Goal: Book appointment/travel/reservation

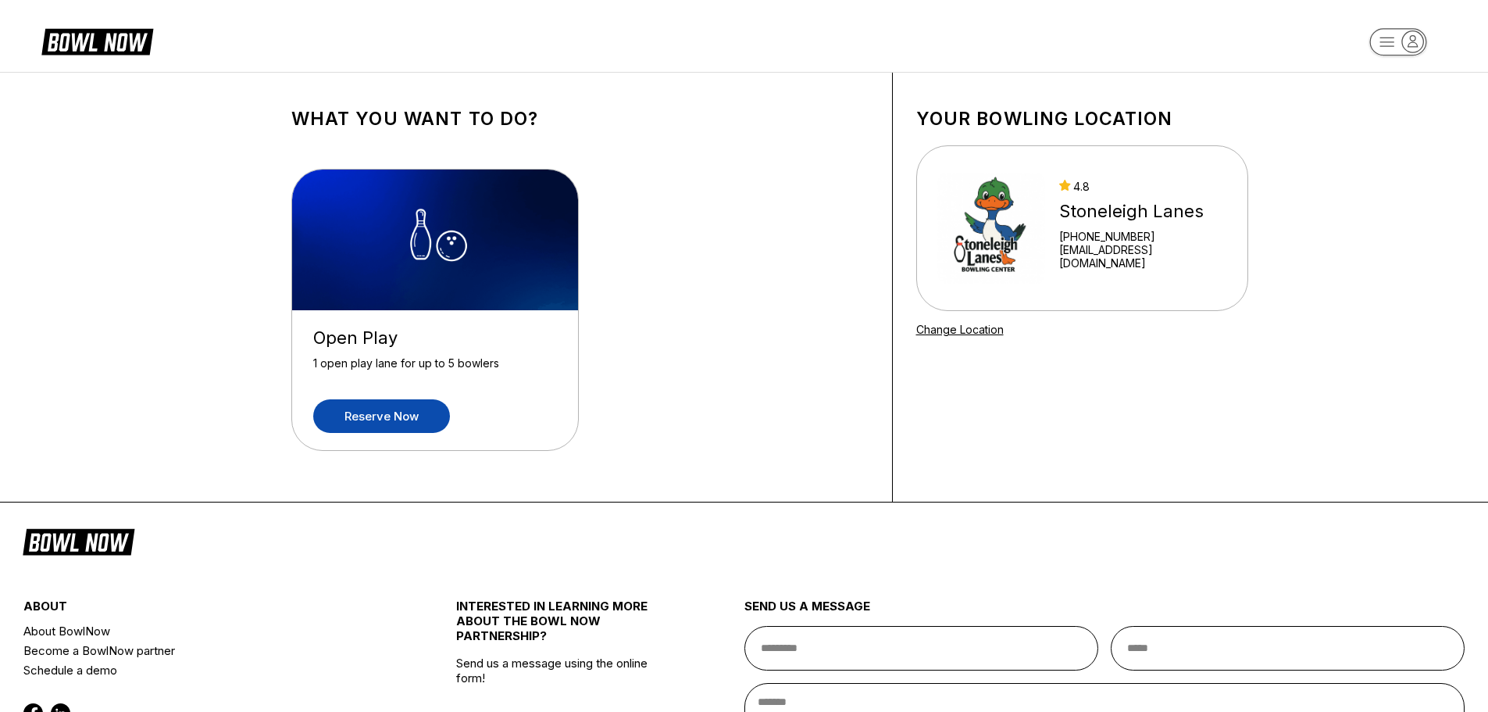
click at [408, 409] on link "Reserve now" at bounding box center [381, 416] width 137 height 34
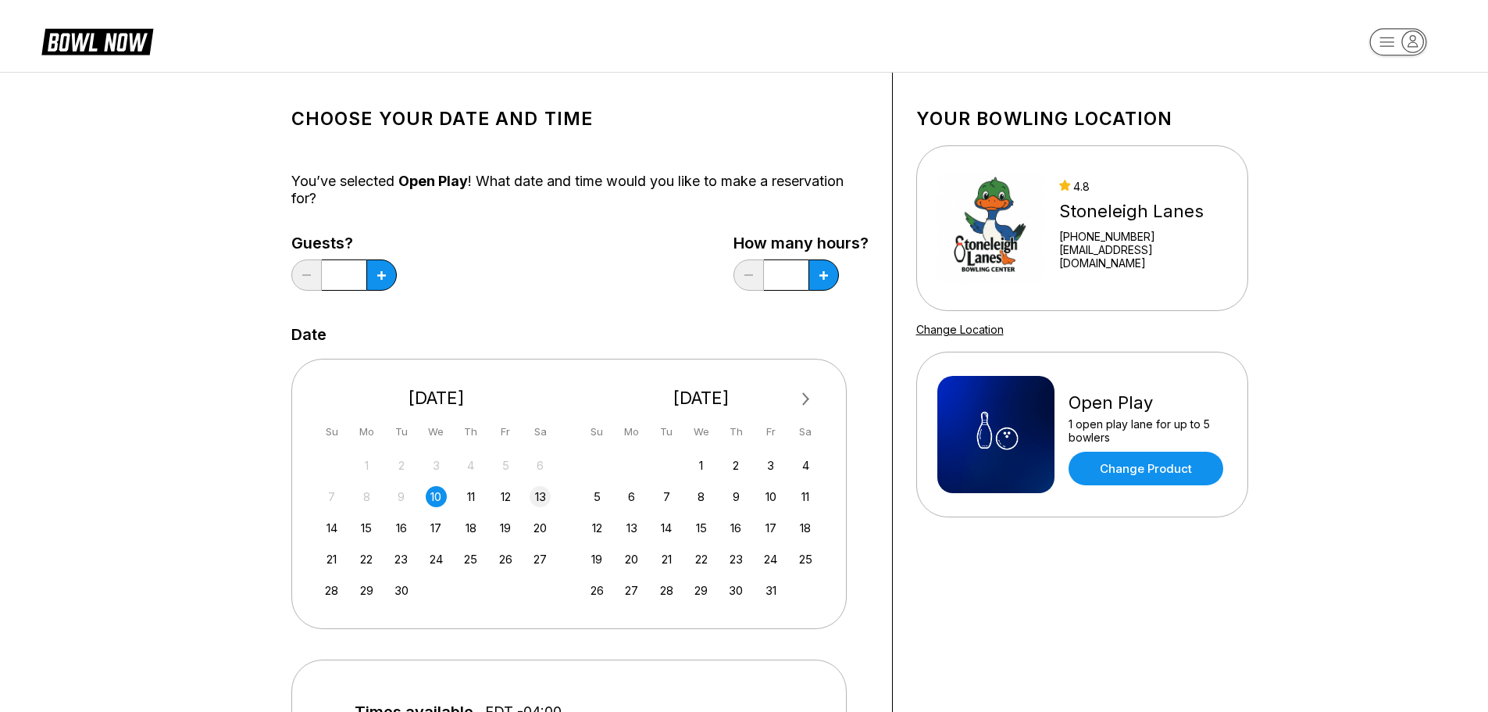
click at [537, 494] on div "13" at bounding box center [540, 496] width 21 height 21
click at [384, 273] on icon at bounding box center [381, 275] width 9 height 9
type input "*"
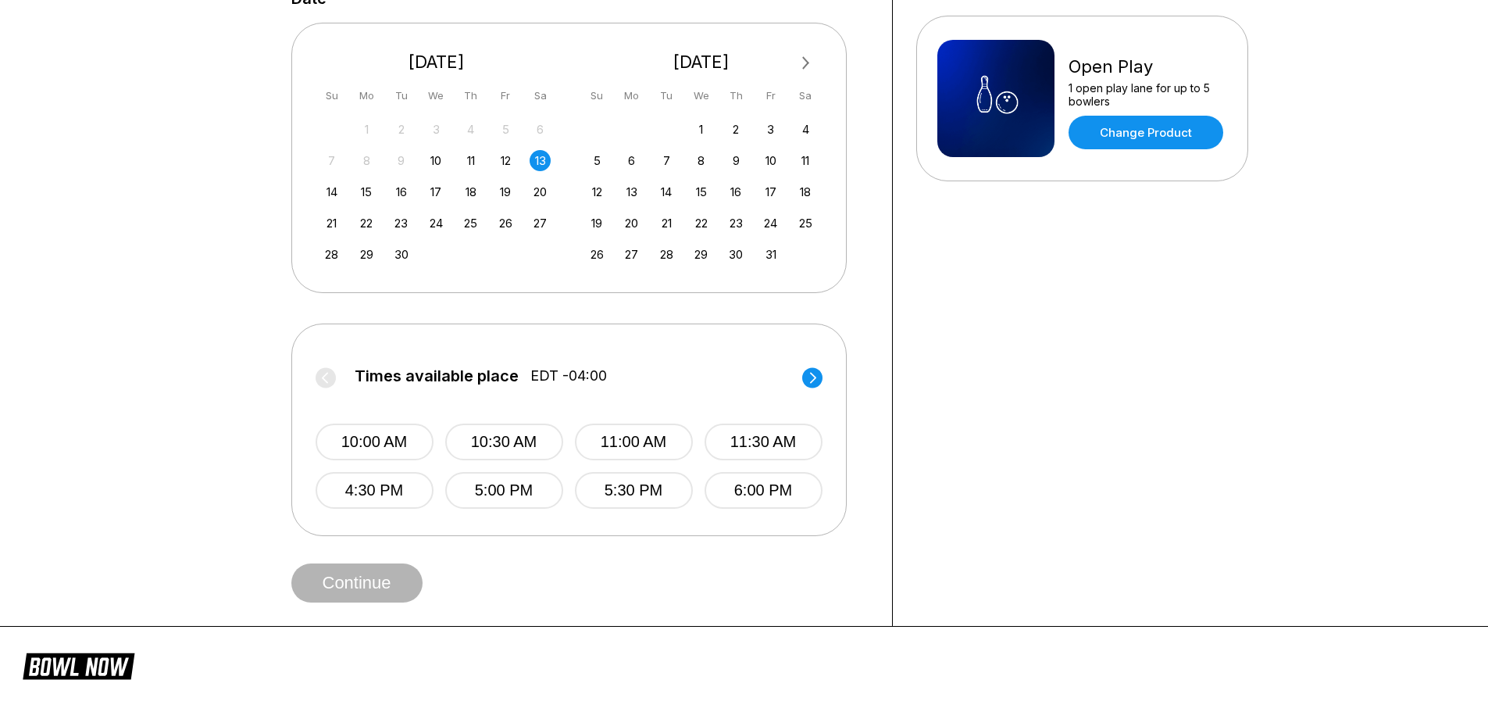
scroll to position [547, 0]
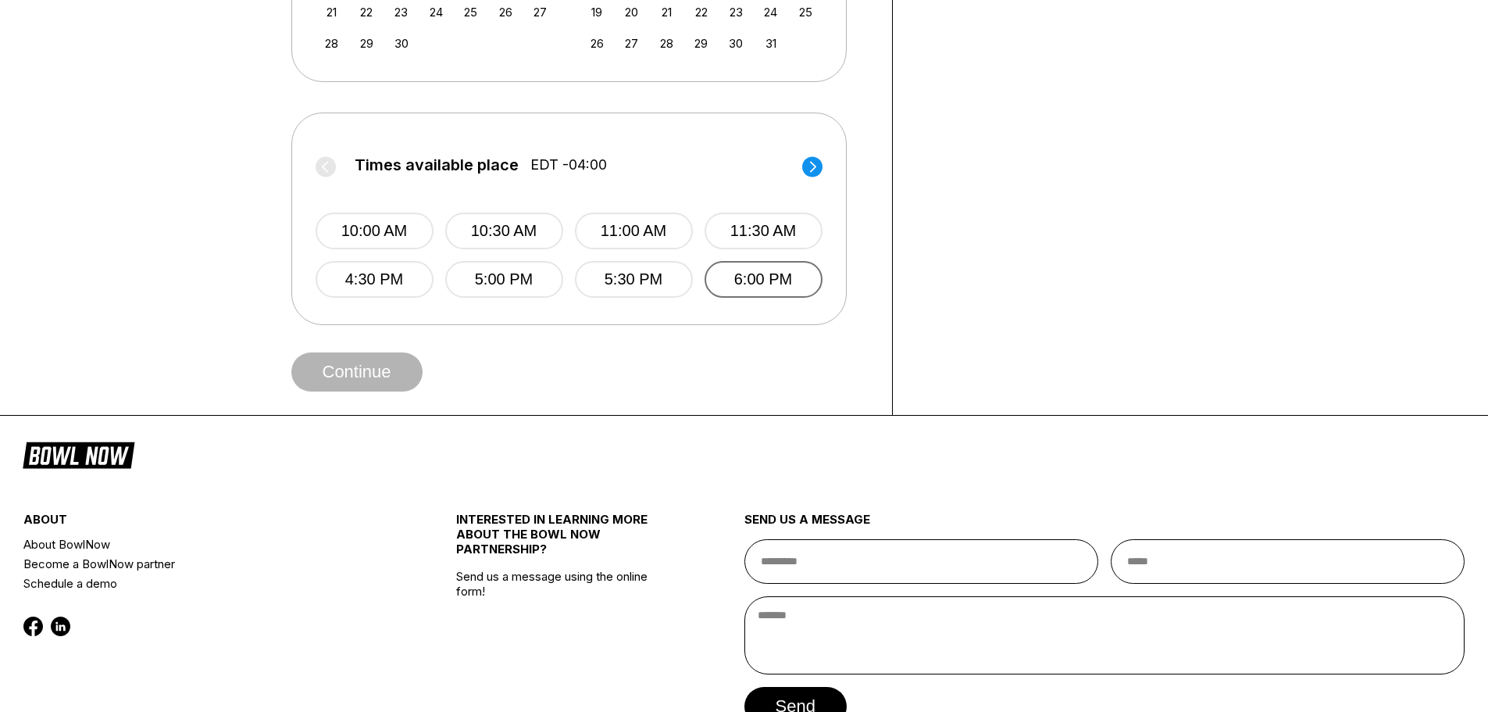
click at [750, 277] on button "6:00 PM" at bounding box center [764, 279] width 118 height 37
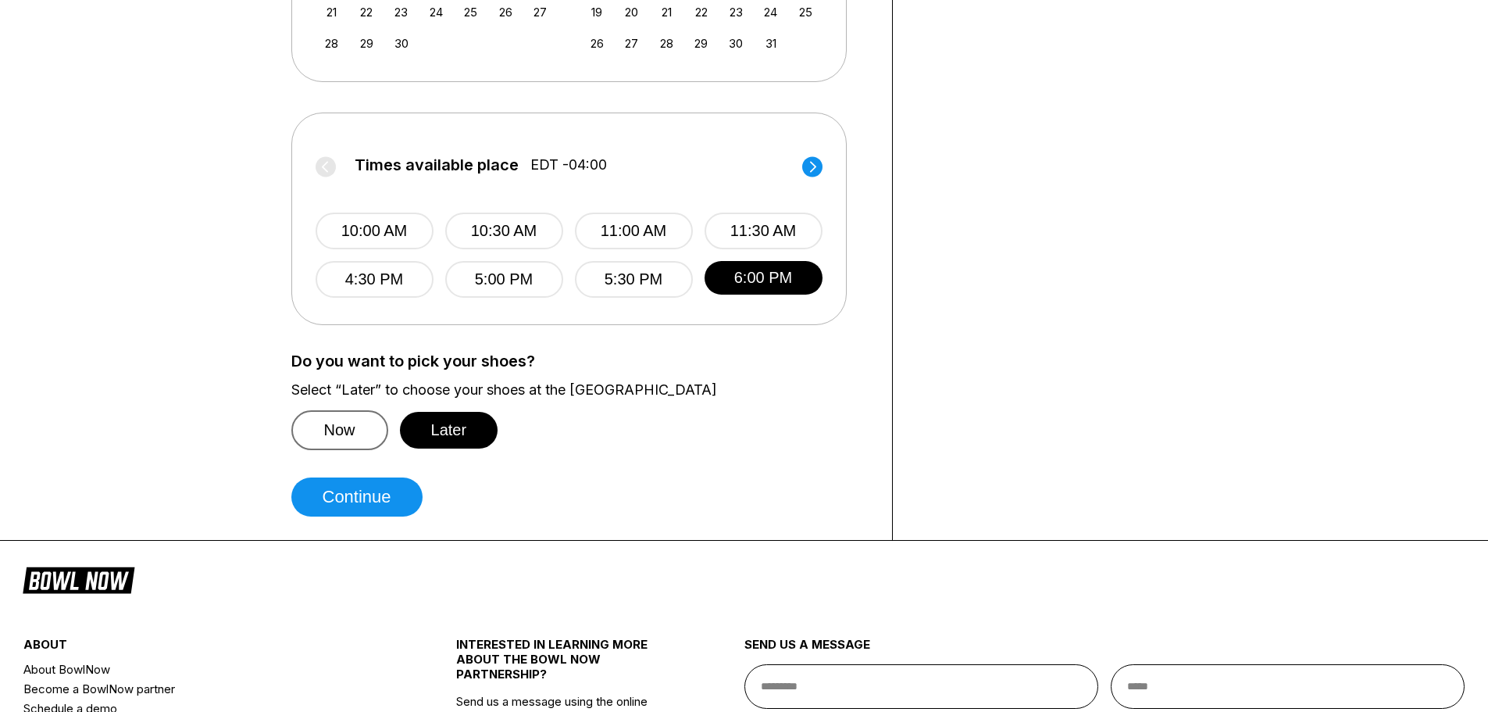
click at [350, 423] on button "Now" at bounding box center [339, 430] width 97 height 40
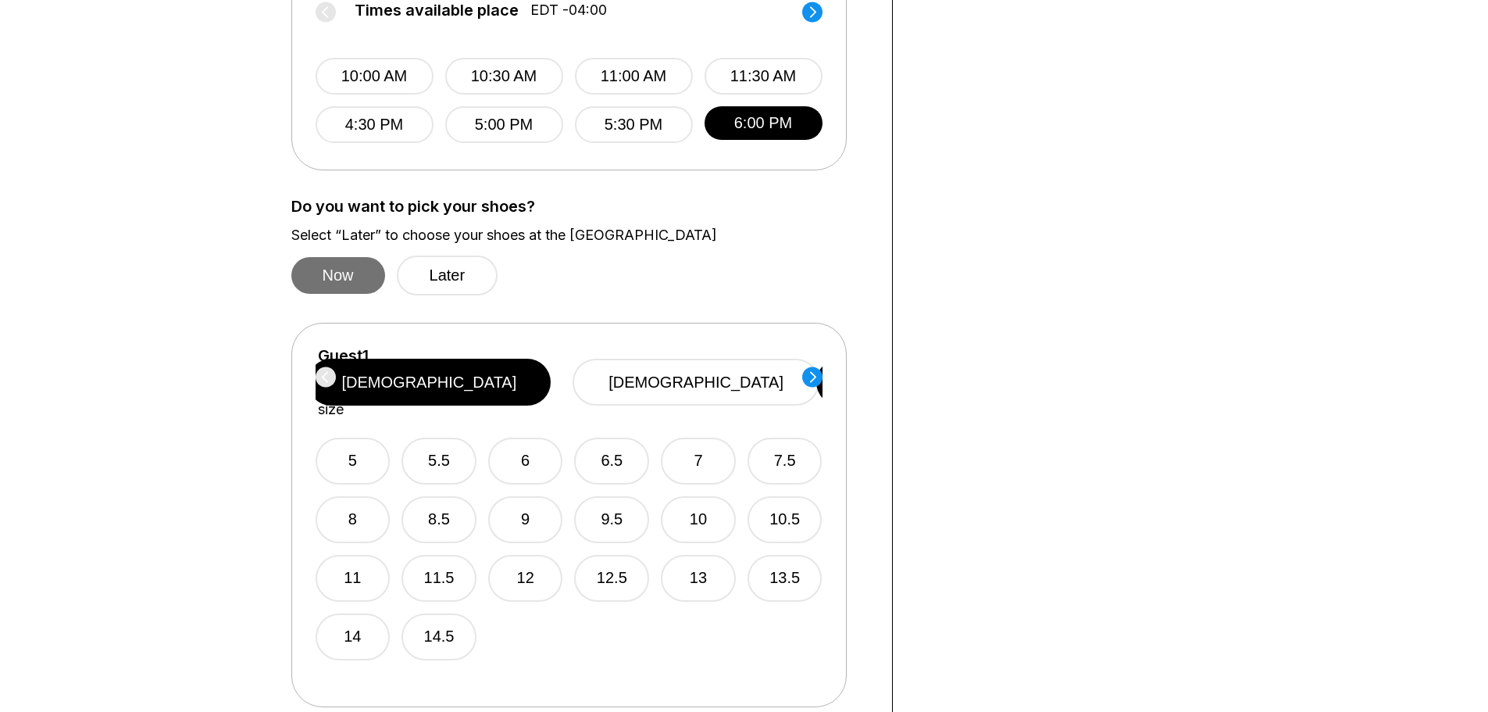
scroll to position [703, 0]
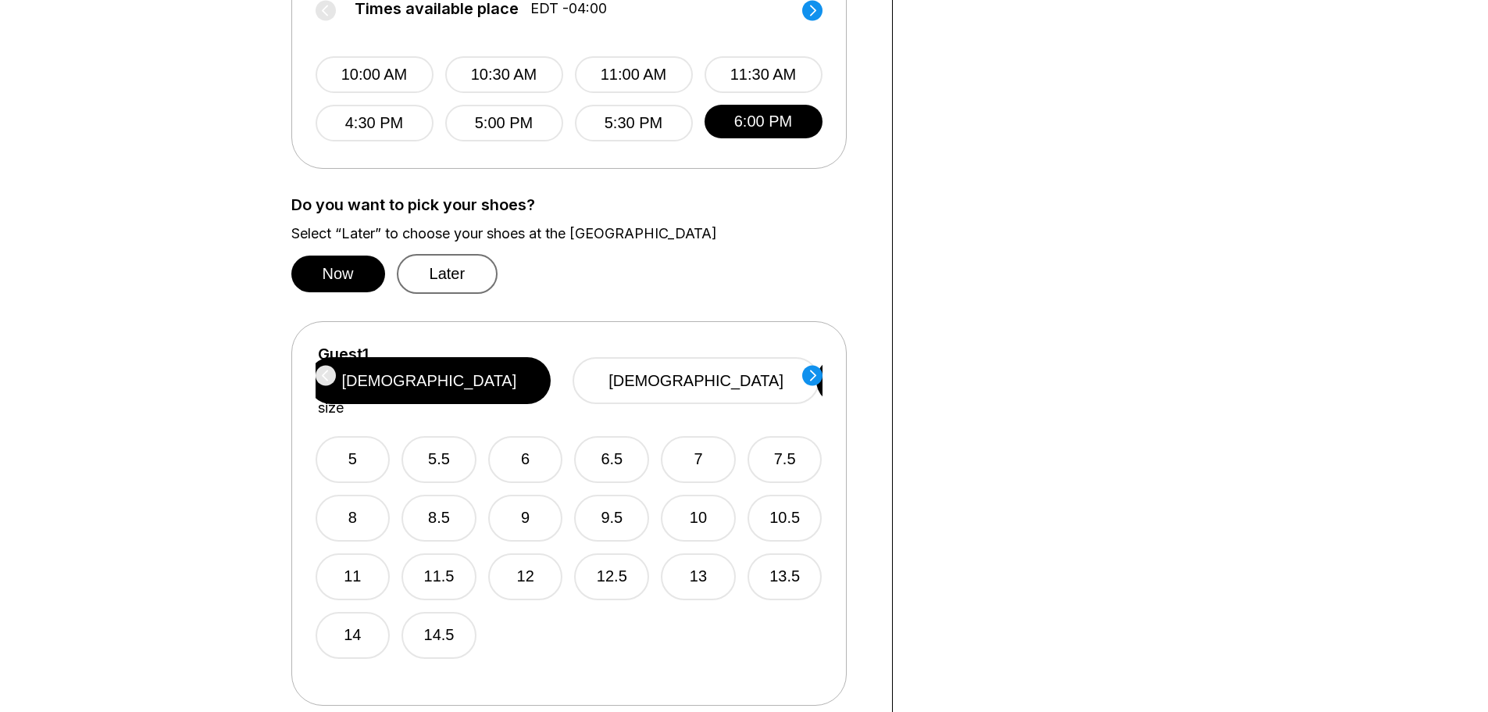
click at [442, 274] on button "Later" at bounding box center [448, 274] width 102 height 40
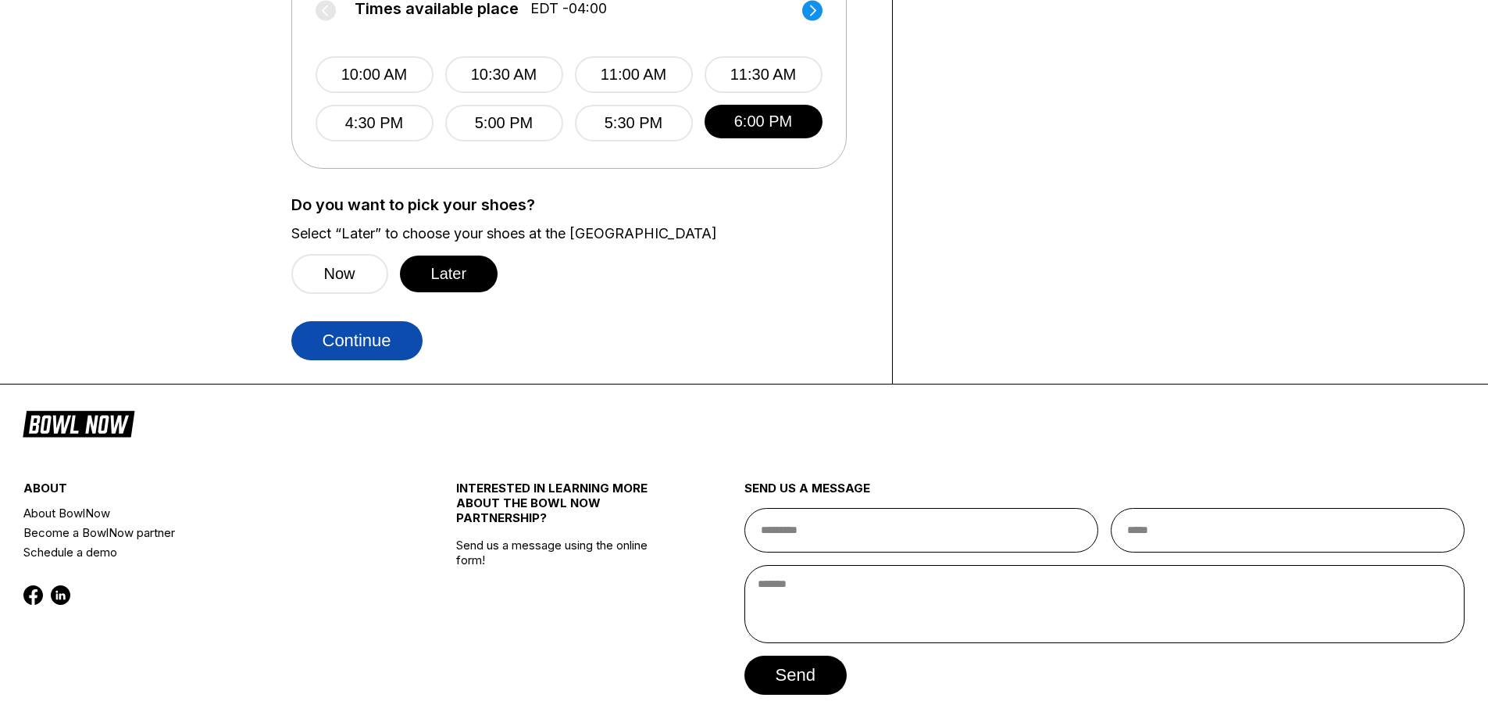
click at [384, 339] on button "Continue" at bounding box center [356, 340] width 131 height 39
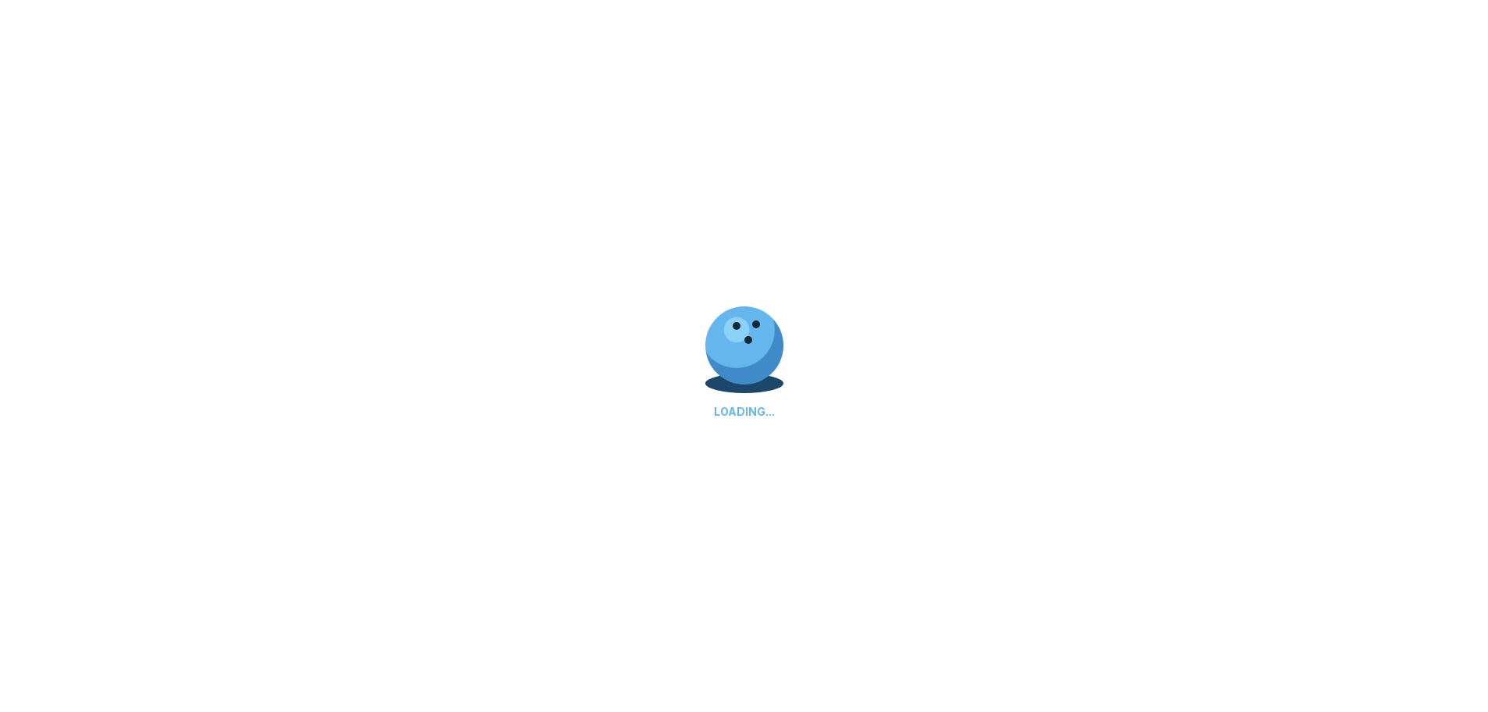
select select "**"
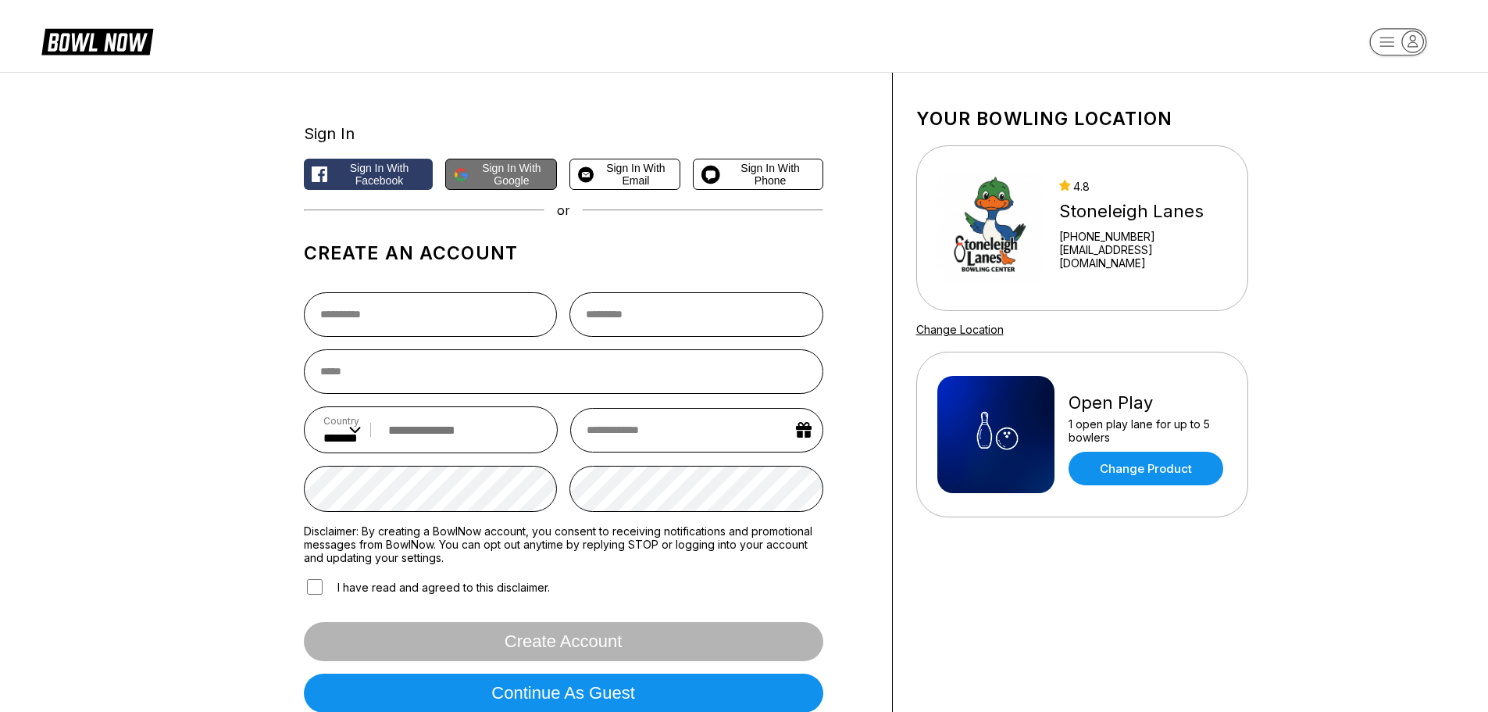
click at [527, 178] on span "Sign in with Google" at bounding box center [511, 174] width 73 height 25
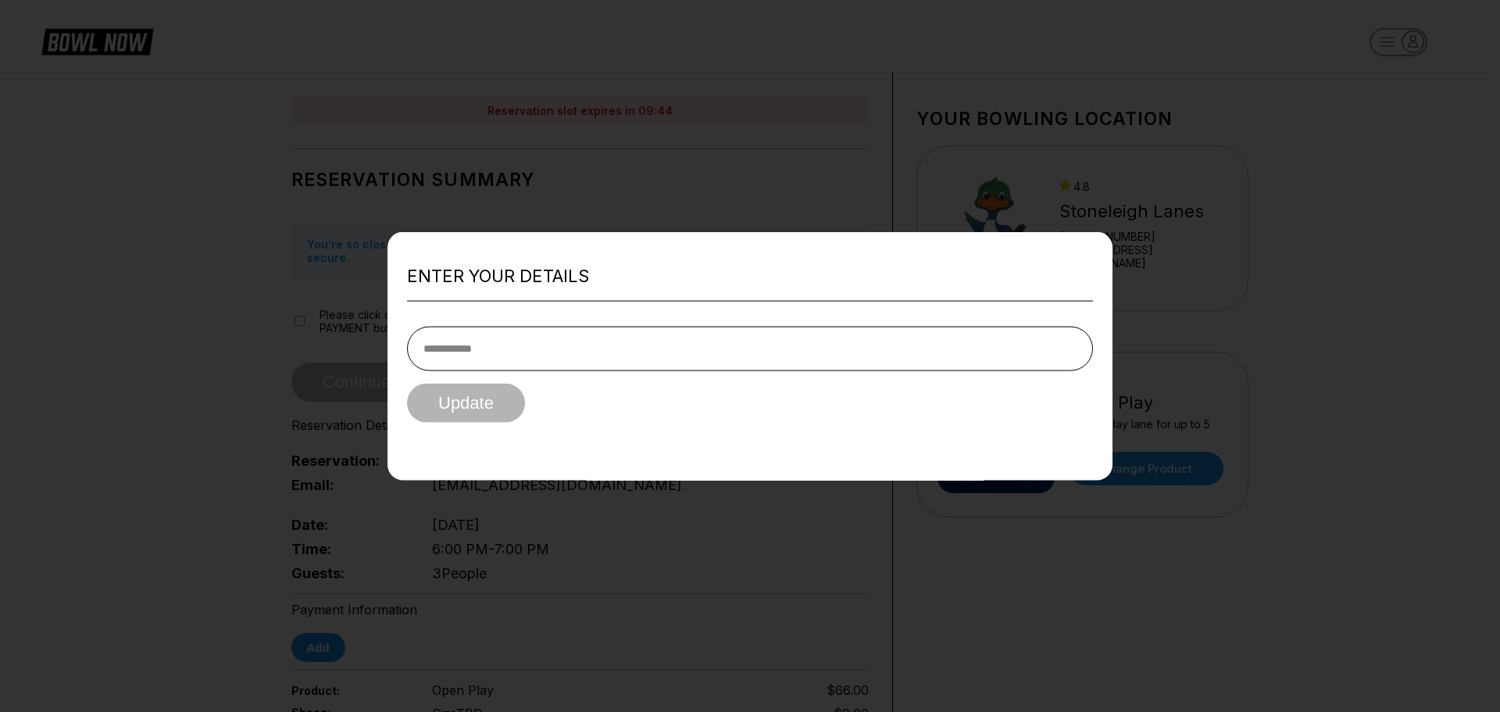
click at [433, 347] on input "tel" at bounding box center [750, 349] width 686 height 45
click at [472, 345] on input "tel" at bounding box center [750, 349] width 686 height 45
type input "**********"
click at [488, 402] on button "Update" at bounding box center [466, 403] width 118 height 39
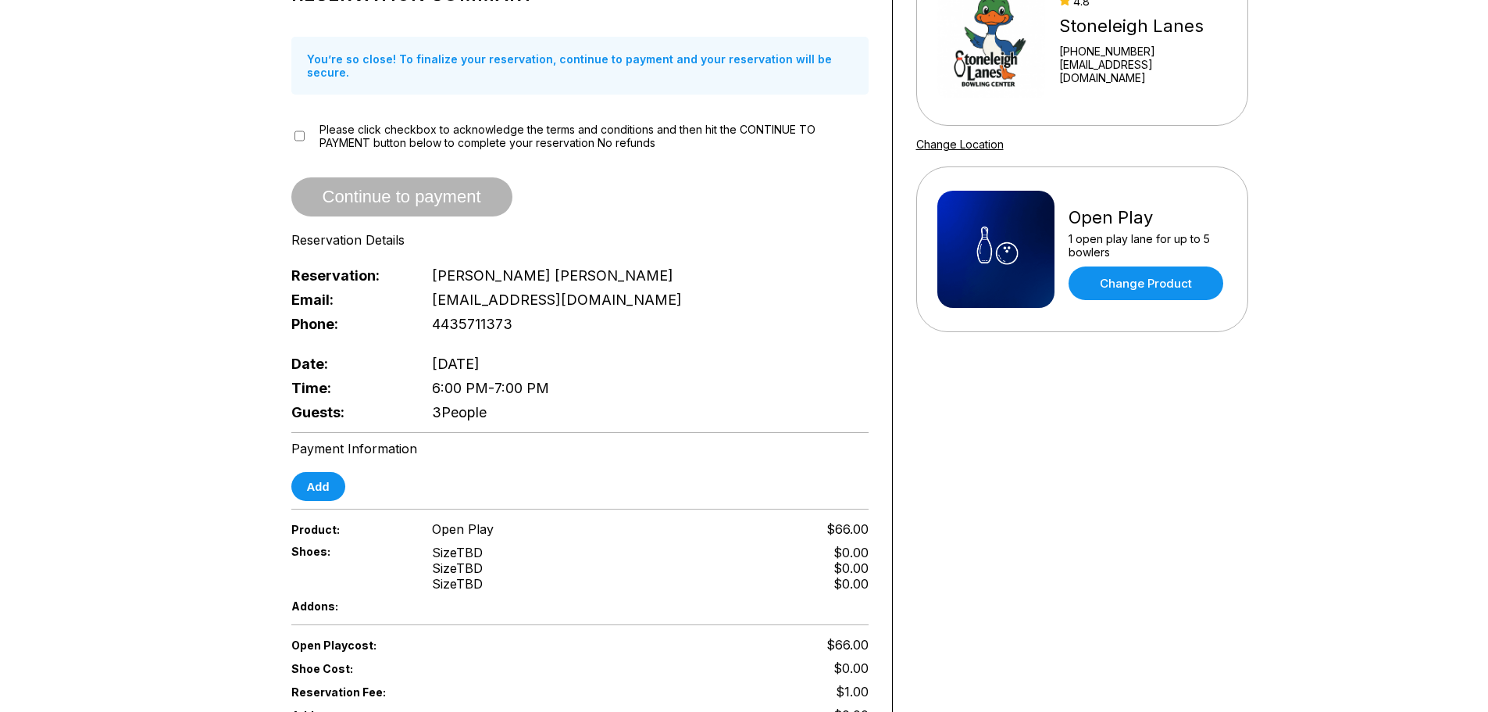
scroll to position [156, 0]
